Goal: Find specific page/section: Find specific page/section

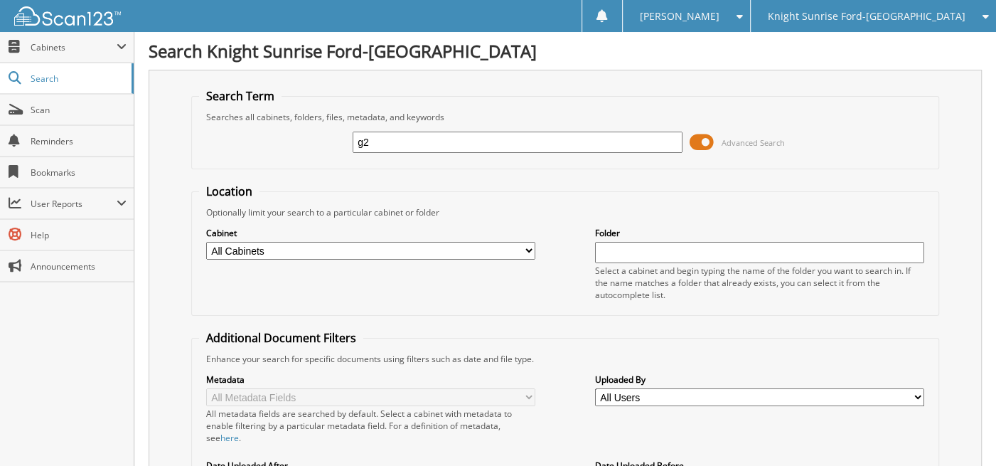
type input "g"
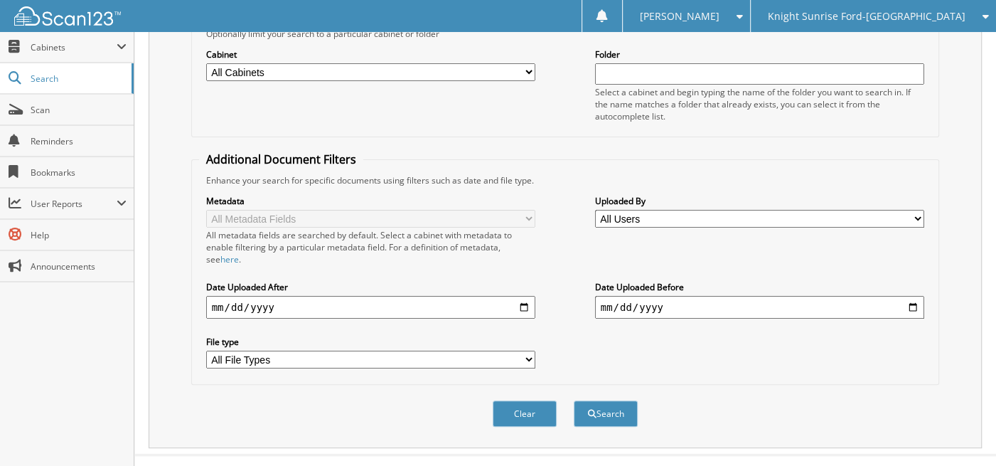
scroll to position [189, 0]
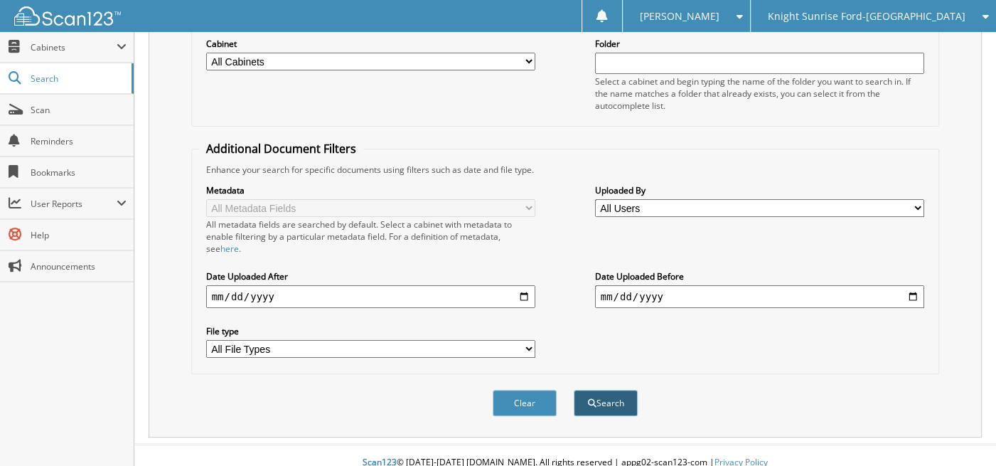
type input "G20015"
click at [611, 390] on button "Search" at bounding box center [606, 403] width 64 height 26
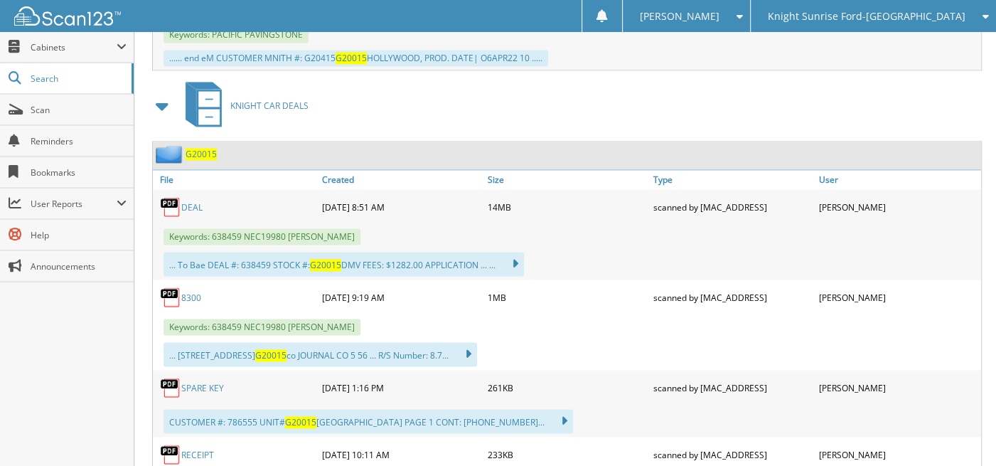
scroll to position [1257, 0]
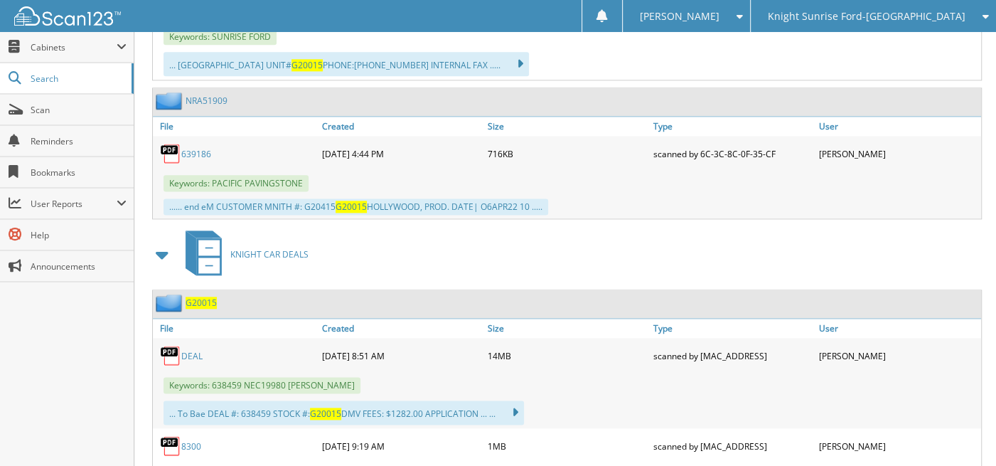
click at [193, 350] on link "DEAL" at bounding box center [191, 356] width 21 height 12
